Goal: Information Seeking & Learning: Learn about a topic

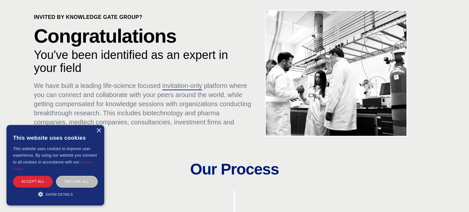
scroll to position [47, 0]
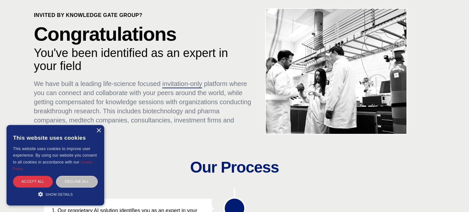
click at [47, 179] on div "Accept all" at bounding box center [33, 181] width 40 height 11
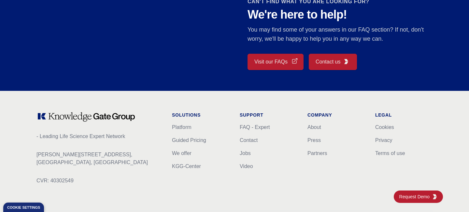
scroll to position [600, 0]
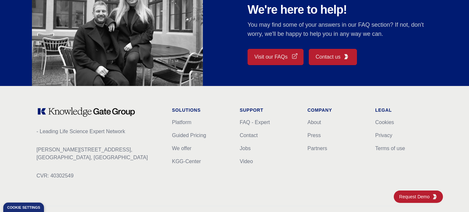
click at [273, 52] on link "Visit our FAQs" at bounding box center [275, 57] width 56 height 16
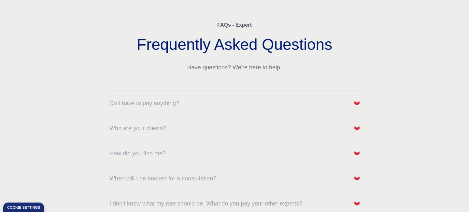
scroll to position [52, 0]
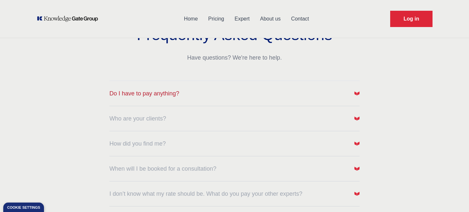
click at [185, 97] on button "Do I have to pay anything?" at bounding box center [234, 93] width 250 height 9
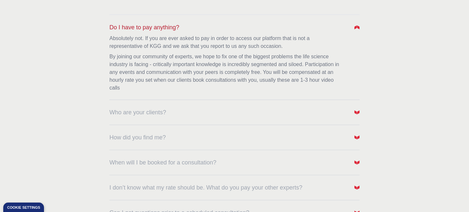
scroll to position [119, 0]
click at [192, 110] on button "Who are your clients?" at bounding box center [234, 110] width 250 height 9
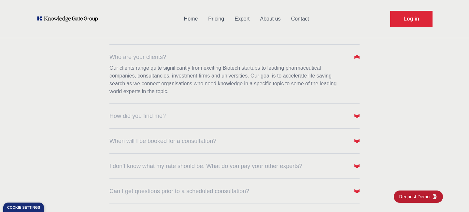
scroll to position [173, 0]
click at [191, 117] on button "How did you find me?" at bounding box center [234, 115] width 250 height 9
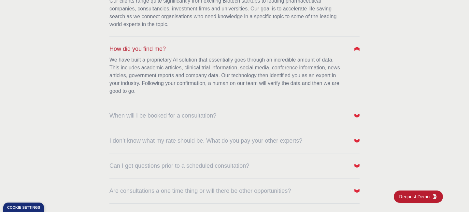
scroll to position [243, 0]
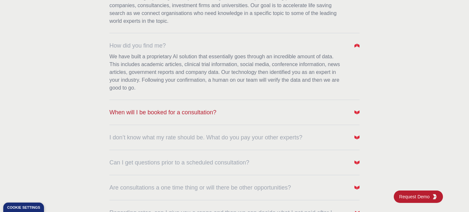
click at [209, 115] on span "When will I be booked for a consultation?" at bounding box center [162, 112] width 107 height 9
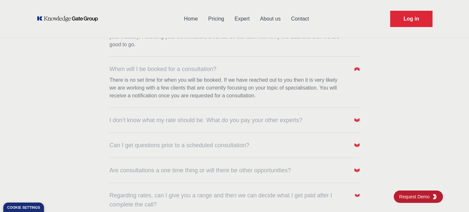
scroll to position [287, 0]
click at [211, 118] on span "I don’t know what my rate should be. What do you pay your other experts?" at bounding box center [205, 120] width 193 height 9
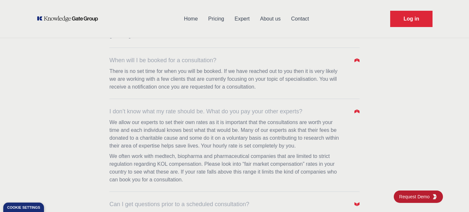
scroll to position [0, 0]
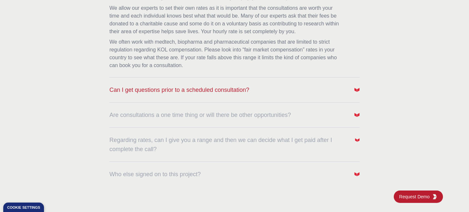
click at [165, 91] on span "Can I get questions prior to a scheduled consultation?" at bounding box center [179, 89] width 140 height 9
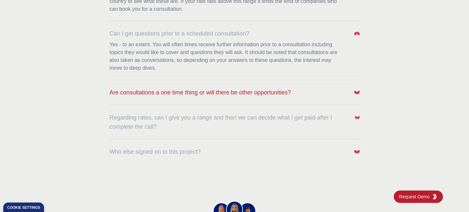
click at [142, 93] on span "Are consultations a one time thing or will there be other opportunities?" at bounding box center [199, 92] width 181 height 9
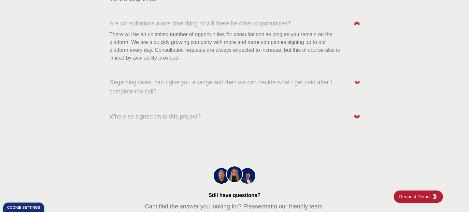
scroll to position [541, 0]
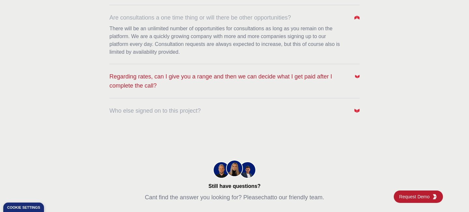
click at [122, 86] on span "Regarding rates, can I give you a range and then we can decide what I get paid …" at bounding box center [228, 81] width 238 height 18
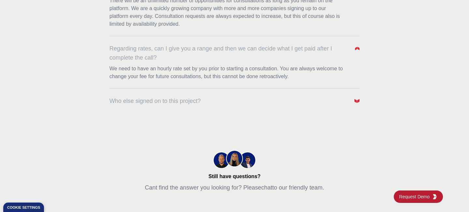
scroll to position [570, 0]
click at [126, 100] on span "Who else signed on to this project?" at bounding box center [154, 100] width 91 height 9
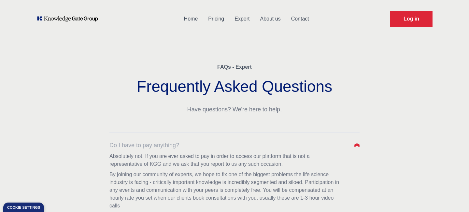
scroll to position [0, 0]
click at [217, 13] on link "Pricing" at bounding box center [216, 18] width 26 height 17
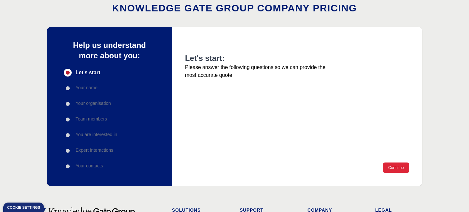
scroll to position [41, 0]
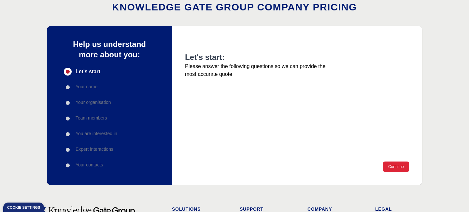
click at [98, 90] on div "Your name" at bounding box center [90, 87] width 53 height 8
click at [94, 89] on p "Your name" at bounding box center [87, 86] width 22 height 7
